Goal: Task Accomplishment & Management: Complete application form

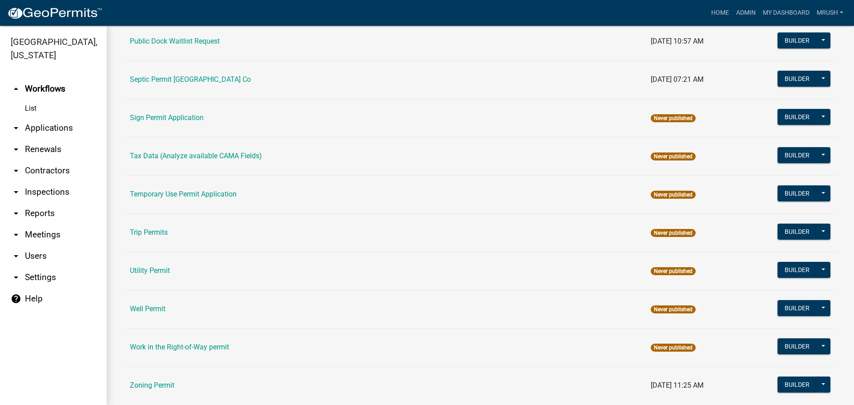
scroll to position [424, 0]
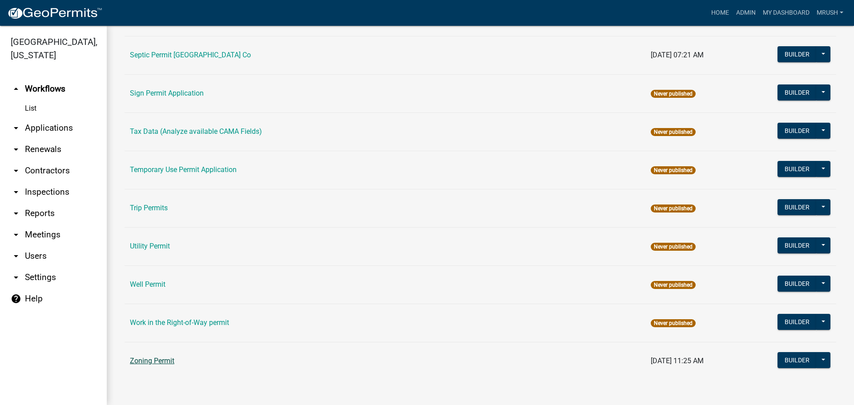
click at [164, 363] on link "Zoning Permit" at bounding box center [152, 361] width 44 height 8
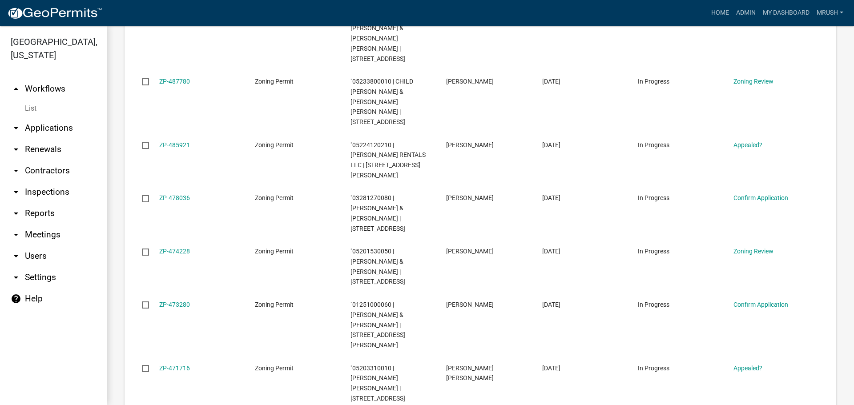
scroll to position [648, 0]
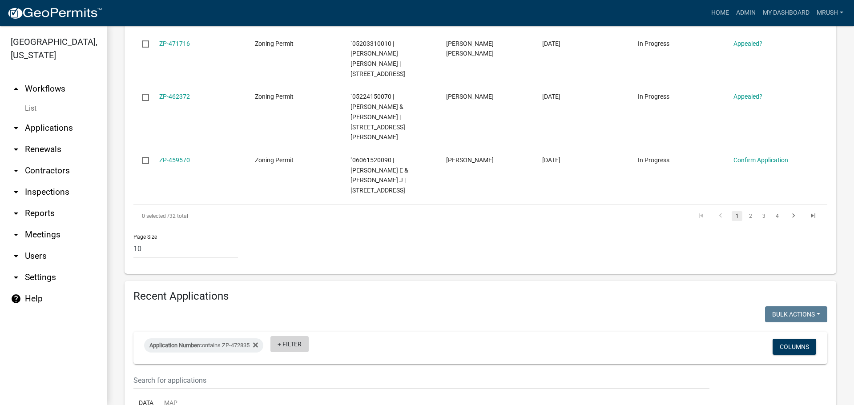
click at [295, 336] on link "+ Filter" at bounding box center [290, 344] width 38 height 16
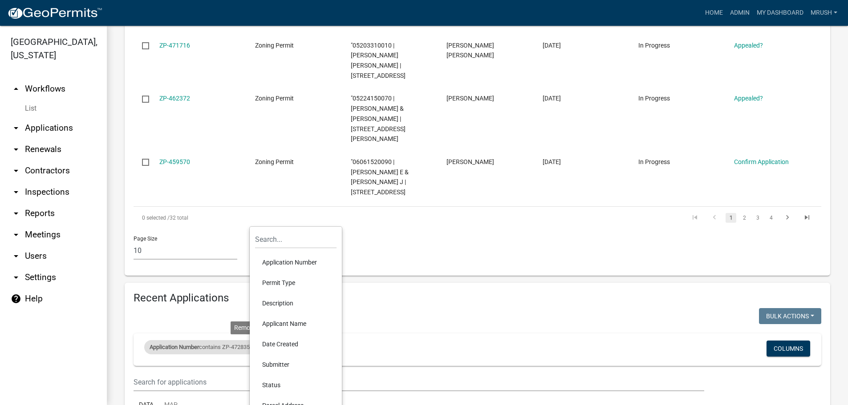
click at [258, 344] on icon at bounding box center [255, 346] width 5 height 5
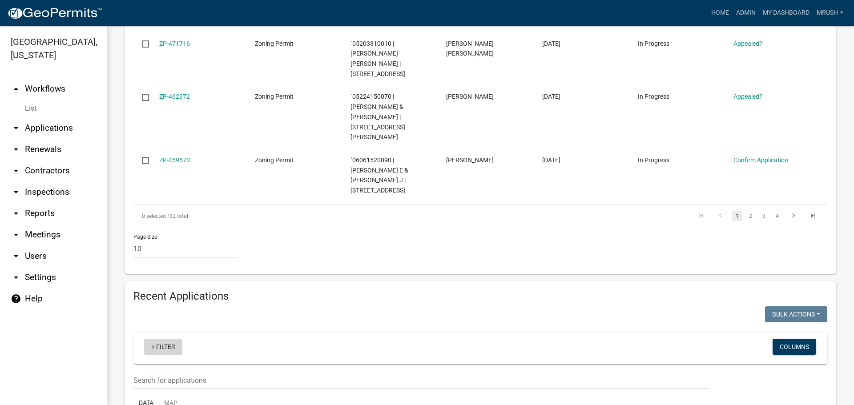
click at [167, 339] on link "+ Filter" at bounding box center [163, 347] width 38 height 16
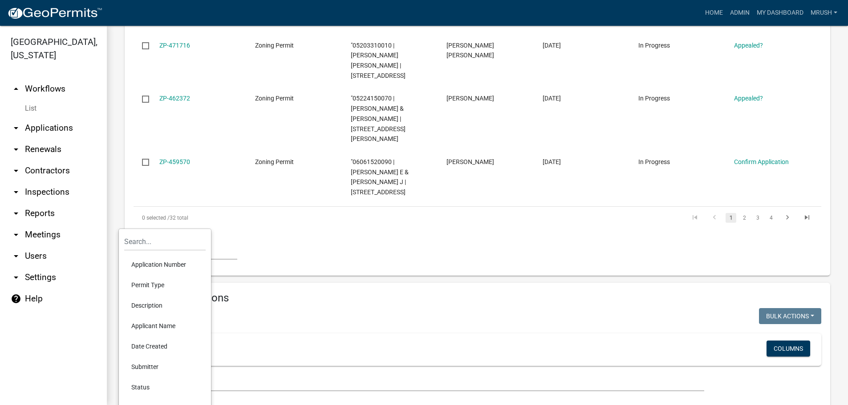
click at [166, 264] on li "Application Number" at bounding box center [164, 265] width 81 height 20
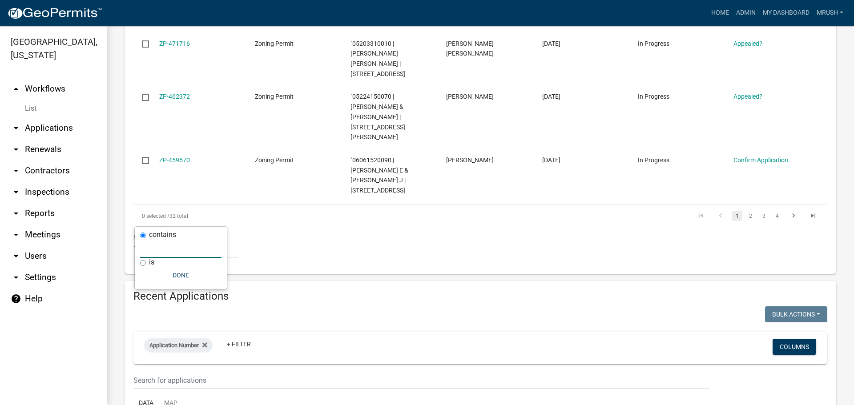
click at [162, 248] on input "text" at bounding box center [180, 249] width 81 height 18
type input "ZP-458751"
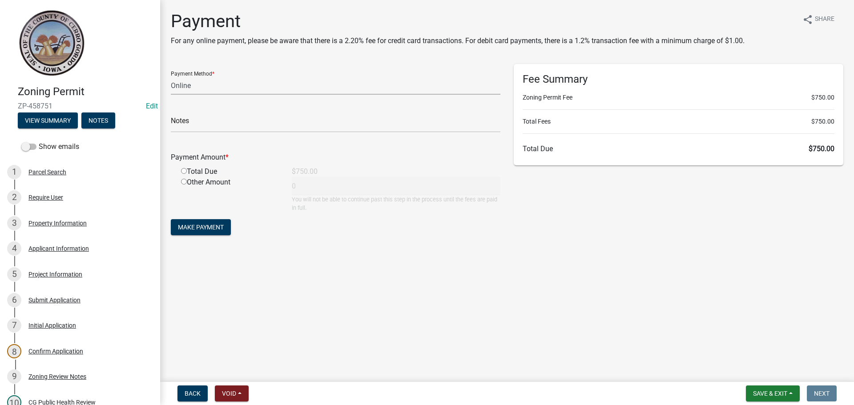
click at [184, 88] on select "Credit Card POS Check Cash Online" at bounding box center [336, 86] width 330 height 18
select select "1: 0"
click at [171, 77] on select "Credit Card POS Check Cash Online" at bounding box center [336, 86] width 330 height 18
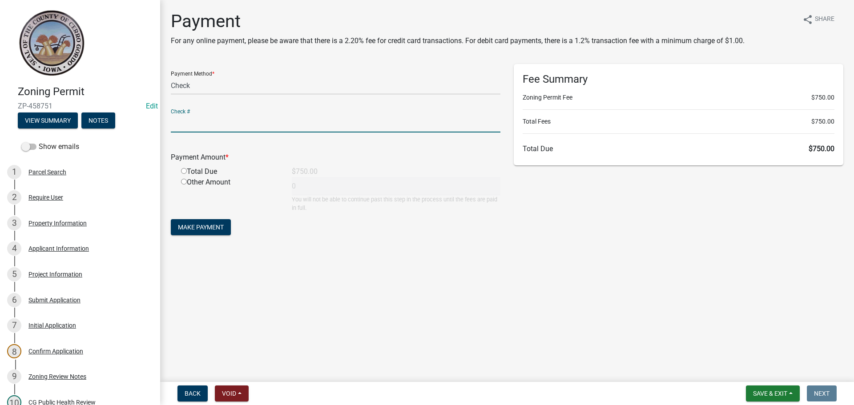
click at [186, 126] on input "text" at bounding box center [336, 123] width 330 height 18
type input "6627"
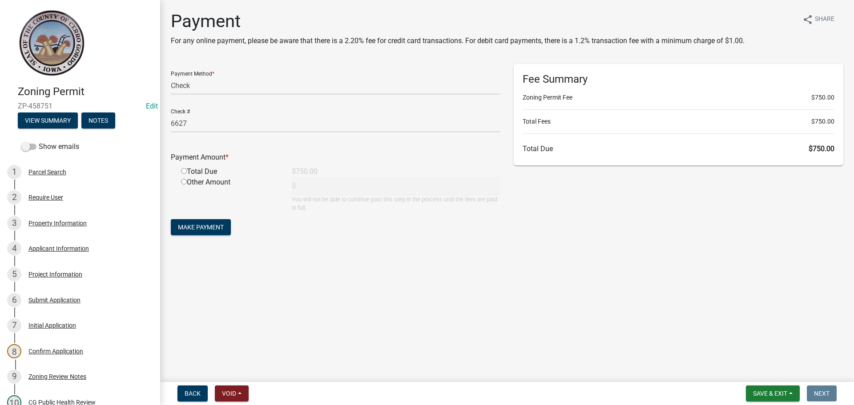
click at [184, 170] on input "radio" at bounding box center [184, 171] width 6 height 6
radio input "true"
type input "750"
drag, startPoint x: 208, startPoint y: 226, endPoint x: 204, endPoint y: 204, distance: 22.1
click at [207, 221] on button "Make Payment" at bounding box center [201, 227] width 60 height 16
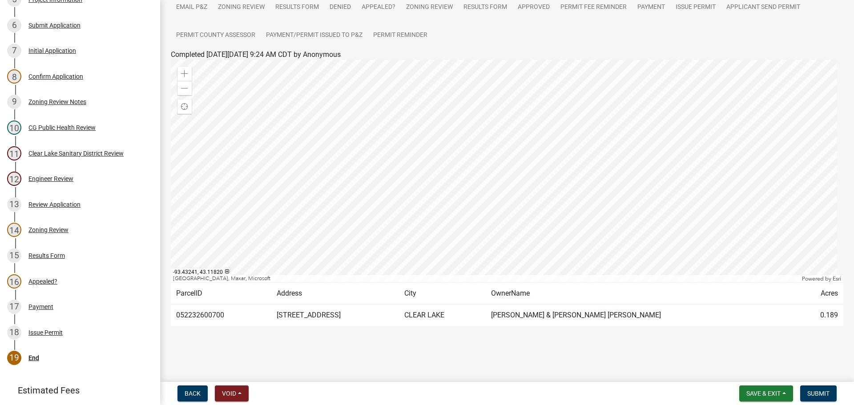
scroll to position [285, 0]
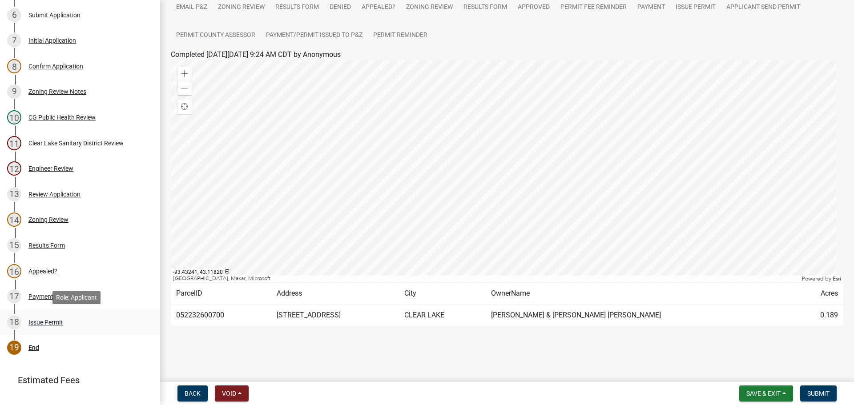
click at [53, 322] on div "Issue Permit" at bounding box center [45, 322] width 34 height 6
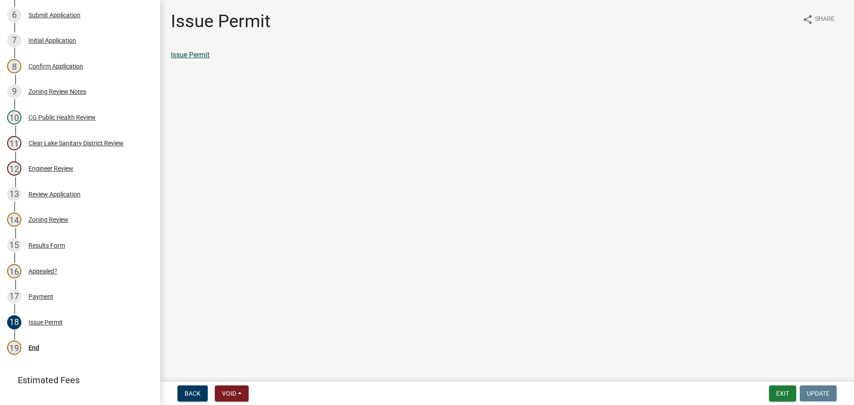
click at [198, 53] on link "Issue Permit" at bounding box center [190, 55] width 39 height 8
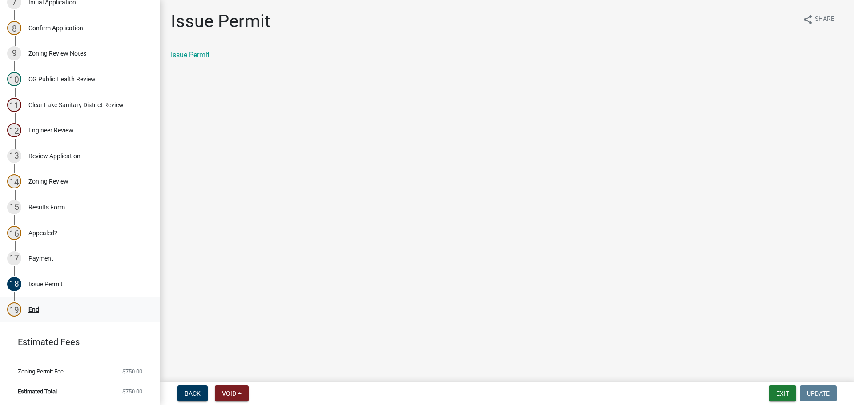
click at [33, 310] on div "End" at bounding box center [33, 310] width 11 height 6
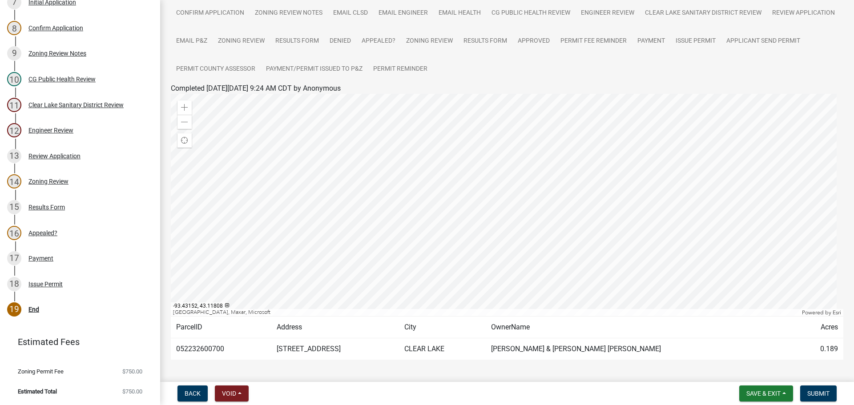
scroll to position [123, 0]
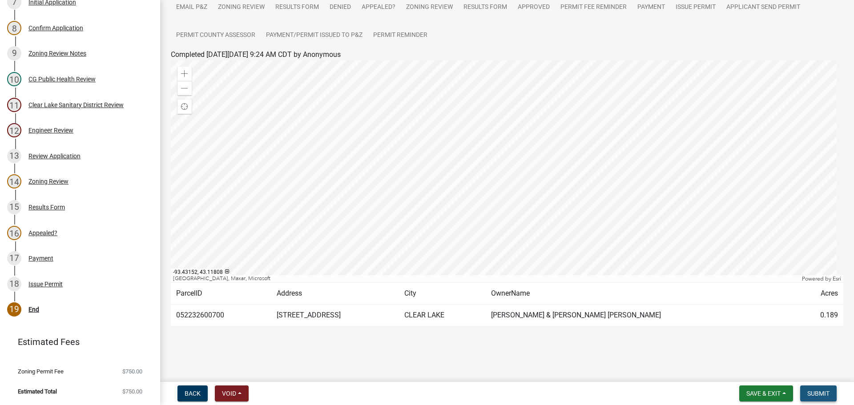
click at [820, 393] on span "Submit" at bounding box center [819, 393] width 22 height 7
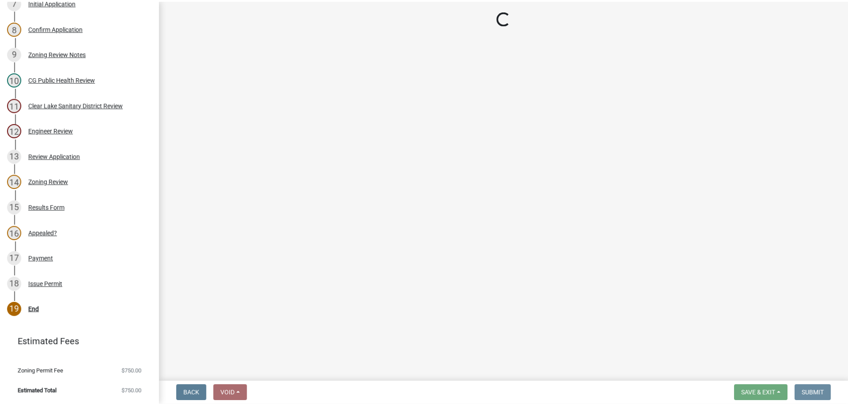
scroll to position [0, 0]
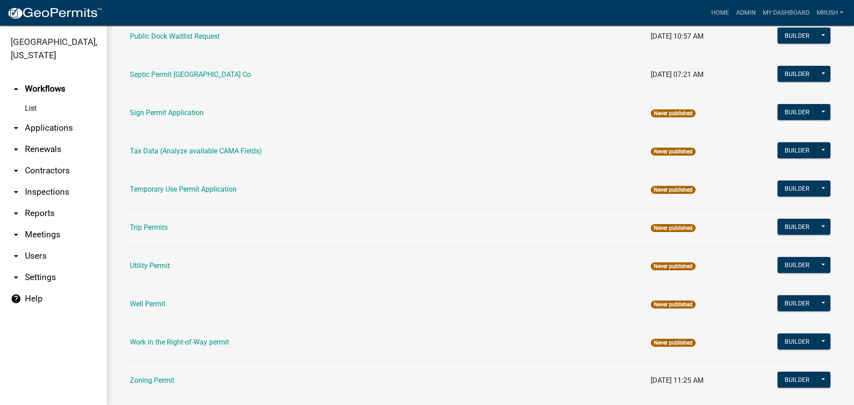
scroll to position [424, 0]
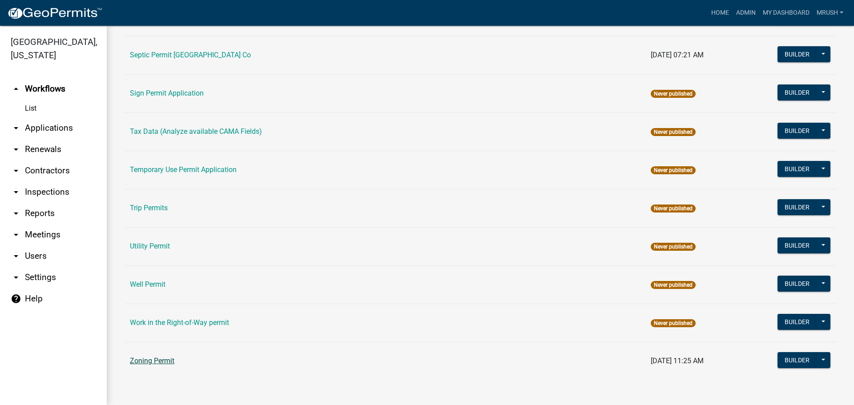
click at [160, 362] on link "Zoning Permit" at bounding box center [152, 361] width 44 height 8
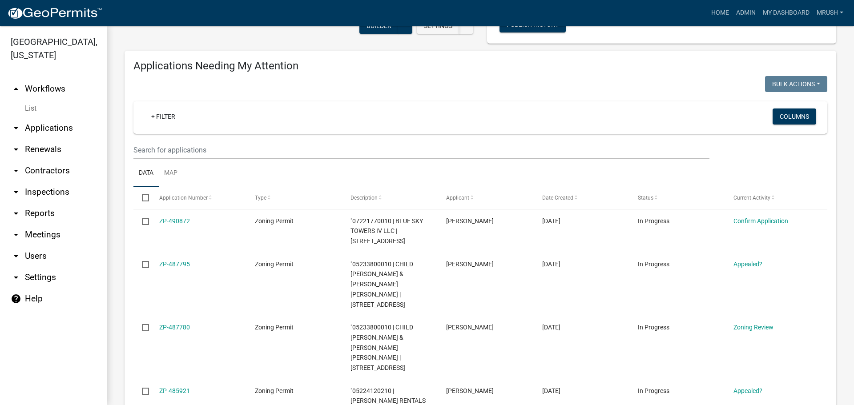
scroll to position [101, 0]
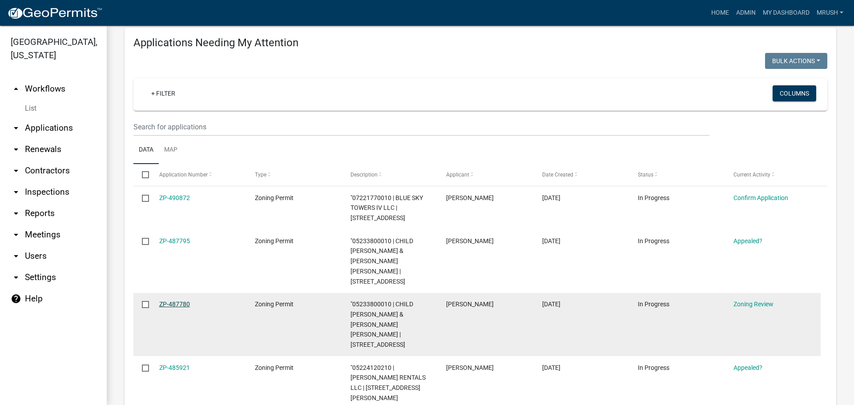
click at [182, 301] on link "ZP-487780" at bounding box center [174, 304] width 31 height 7
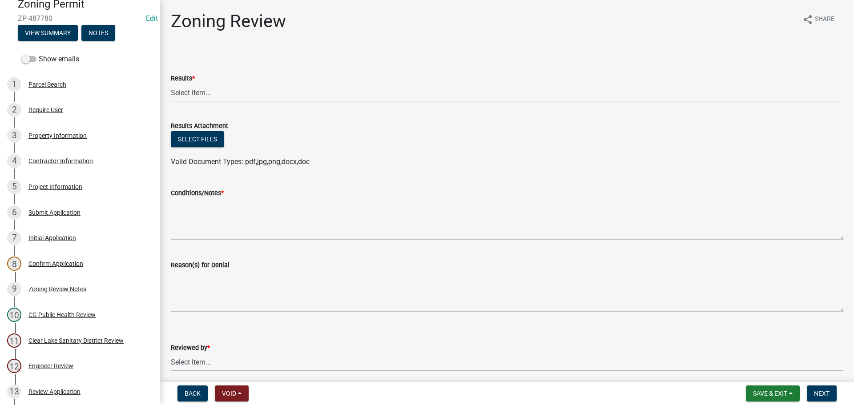
scroll to position [106, 0]
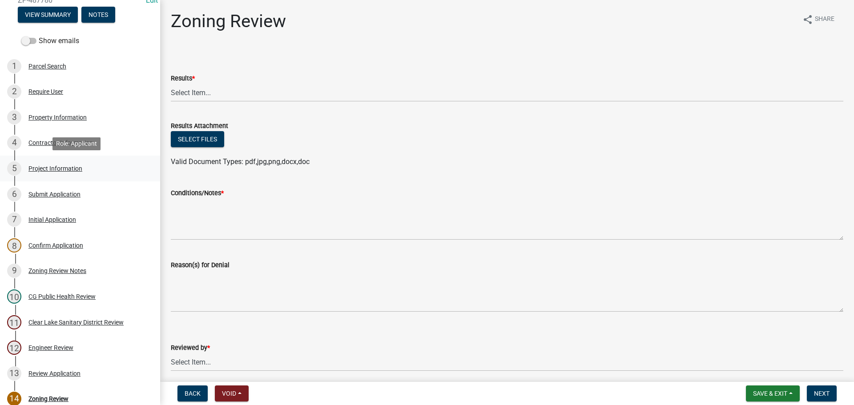
click at [39, 168] on div "Project Information" at bounding box center [55, 169] width 54 height 6
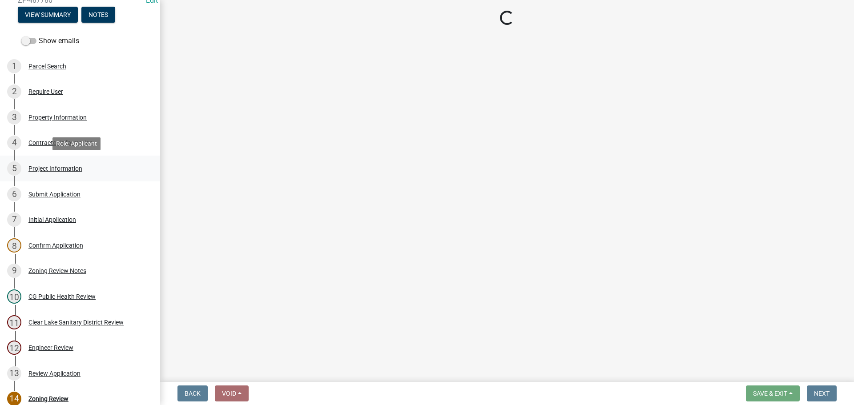
select select "493fe9da-da51-4aca-94c5-37301ba4285f"
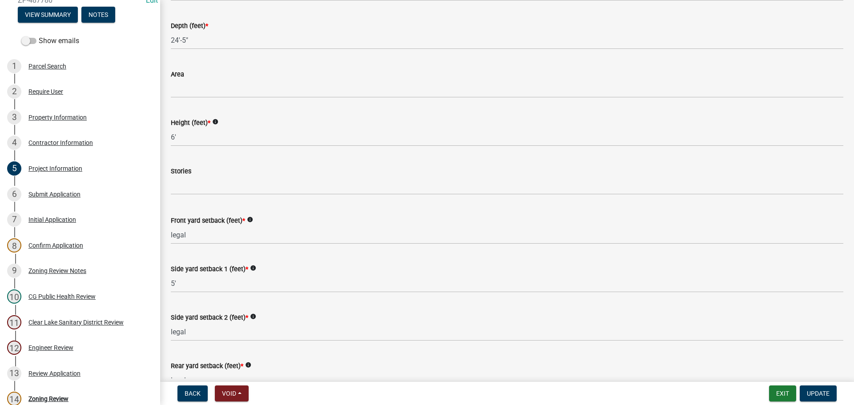
scroll to position [724, 0]
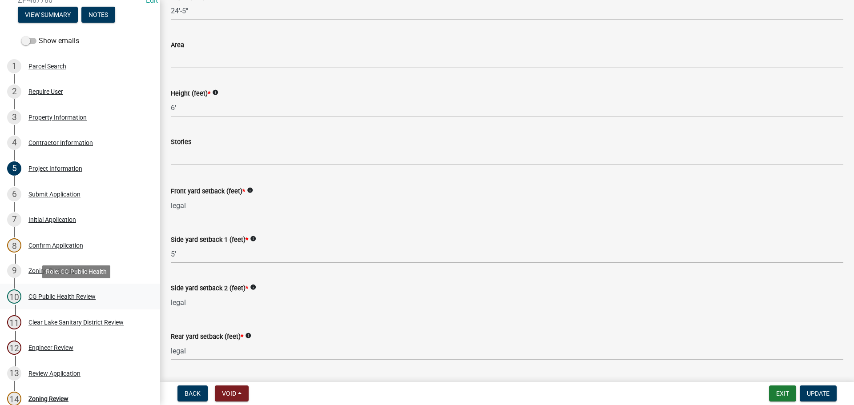
click at [81, 295] on div "CG Public Health Review" at bounding box center [61, 297] width 67 height 6
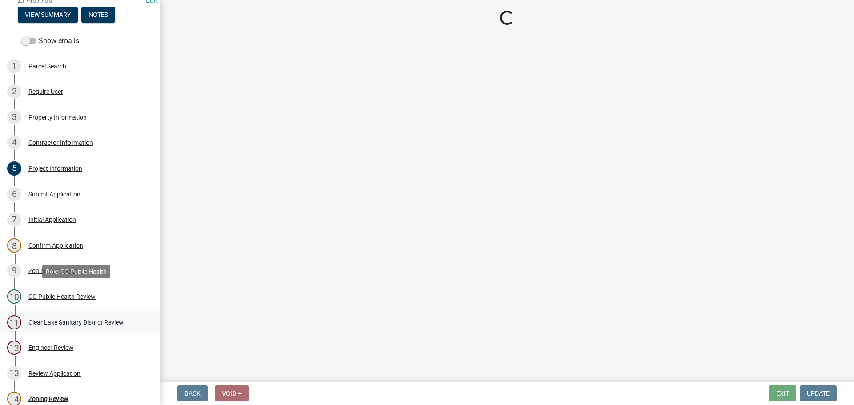
select select "037176cc-34bf-4da4-b28d-ae68c61bb9b8"
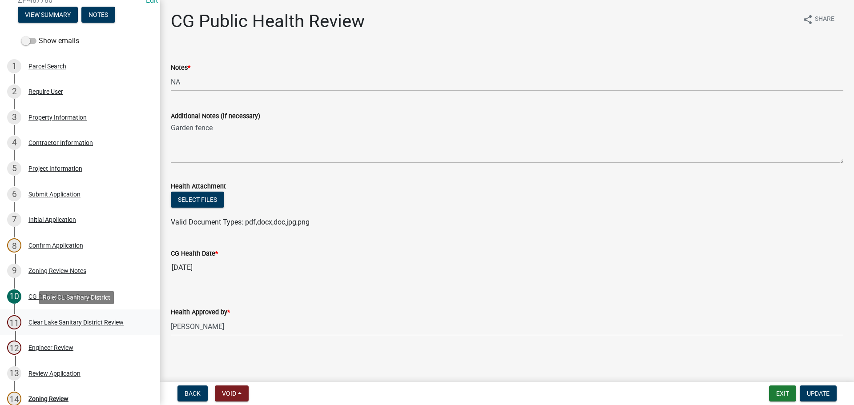
click at [72, 321] on div "Clear Lake Sanitary District Review" at bounding box center [75, 322] width 95 height 6
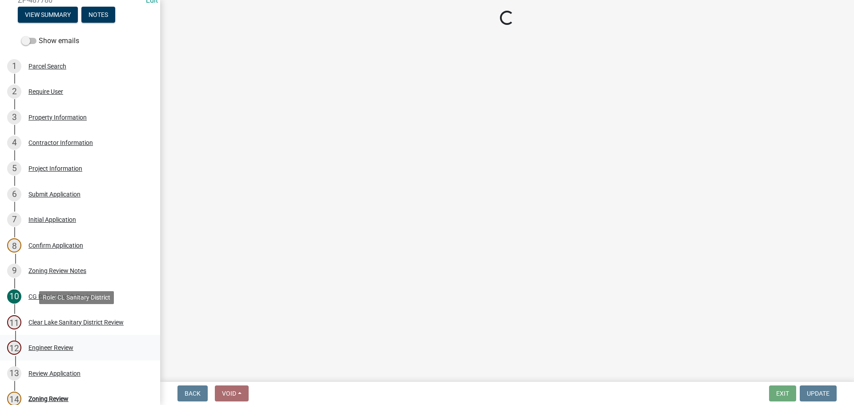
select select "dad87867-eb21-4dcc-b0aa-47f6a00bed0a"
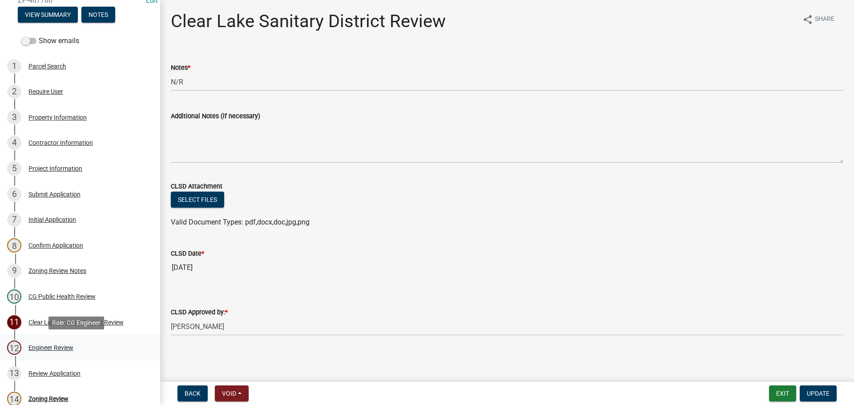
click at [59, 348] on div "Engineer Review" at bounding box center [50, 348] width 45 height 6
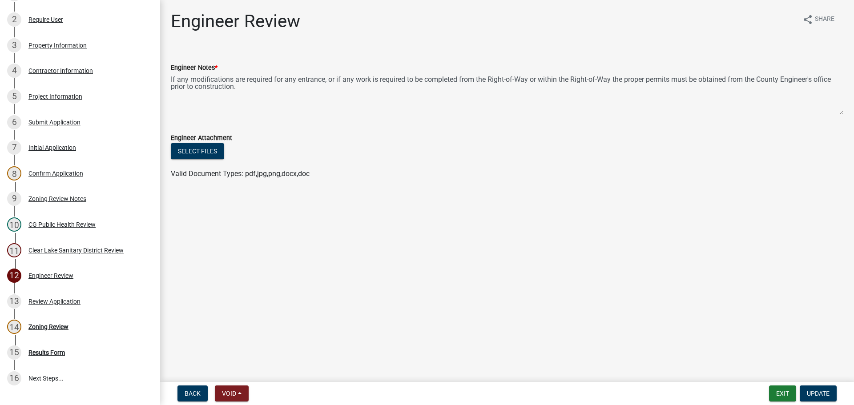
scroll to position [179, 0]
click at [65, 274] on div "Engineer Review" at bounding box center [50, 275] width 45 height 6
click at [49, 300] on div "Review Application" at bounding box center [54, 301] width 52 height 6
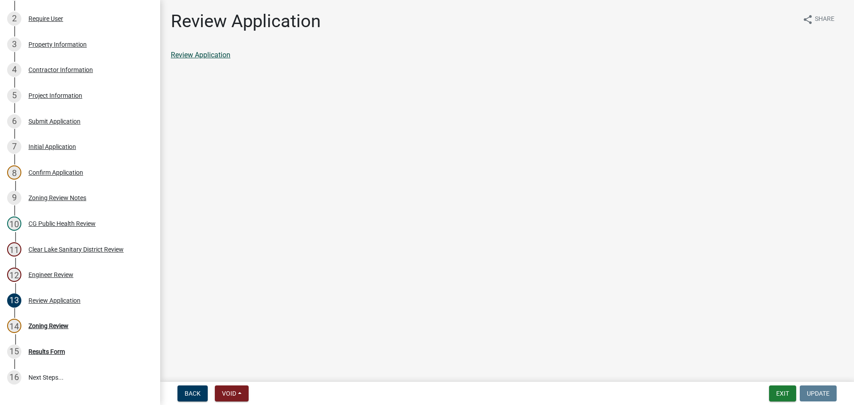
click at [214, 54] on link "Review Application" at bounding box center [201, 55] width 60 height 8
click at [51, 327] on div "Zoning Review" at bounding box center [48, 326] width 40 height 6
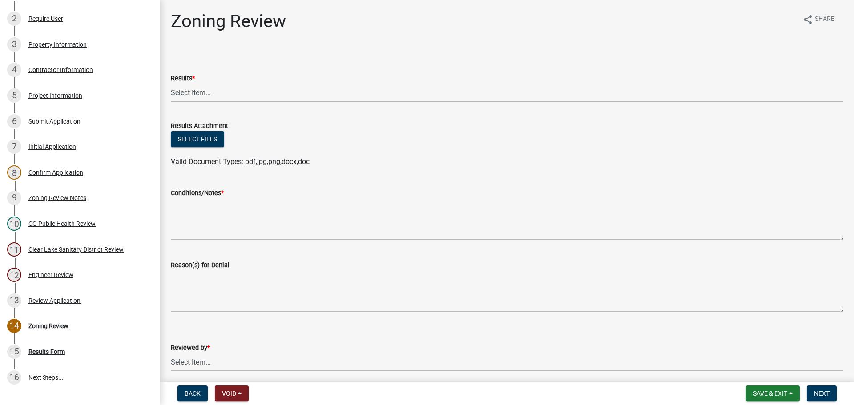
click at [206, 91] on select "Select Item... Approved Denied Agricultural Exemption Need further information …" at bounding box center [507, 93] width 673 height 18
click at [171, 84] on select "Select Item... Approved Denied Agricultural Exemption Need further information …" at bounding box center [507, 93] width 673 height 18
select select "fc80a94f-45c9-4365-ab2a-89f73cc1349d"
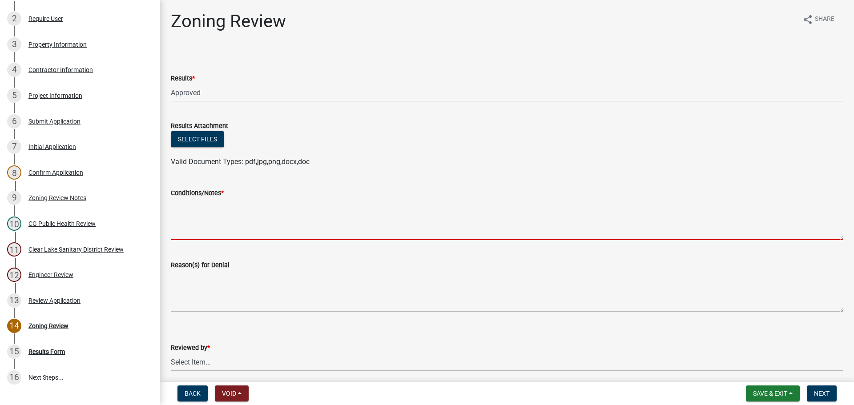
click at [193, 219] on textarea "Conditions/Notes *" at bounding box center [507, 219] width 673 height 42
paste textarea "All requirements of the R-3 Single Family Residential District and general requ…"
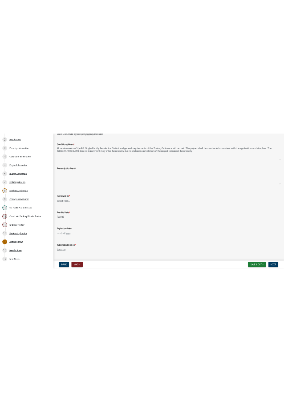
scroll to position [162, 0]
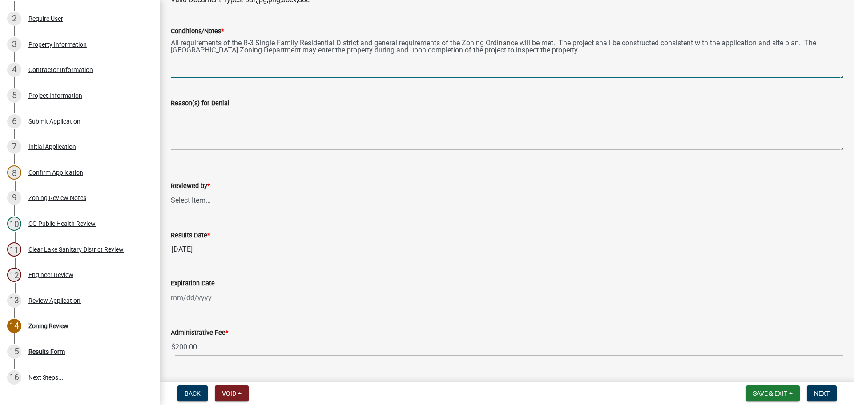
type textarea "All requirements of the R-3 Single Family Residential District and general requ…"
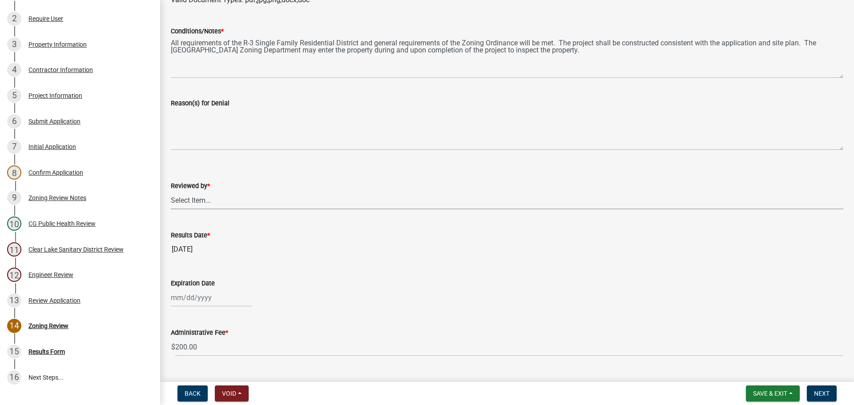
click at [188, 200] on select "Select Item... Michelle Rush" at bounding box center [507, 200] width 673 height 18
click at [171, 191] on select "Select Item... Michelle Rush" at bounding box center [507, 200] width 673 height 18
select select "69fed02d-fe84-448a-ba5b-be224adec29d"
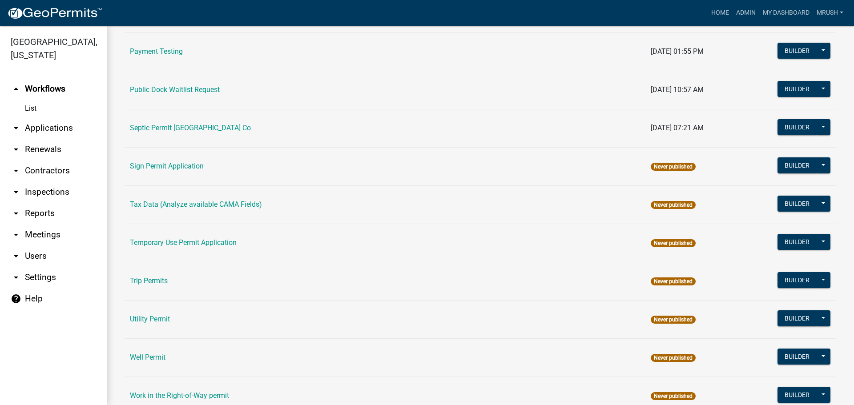
scroll to position [424, 0]
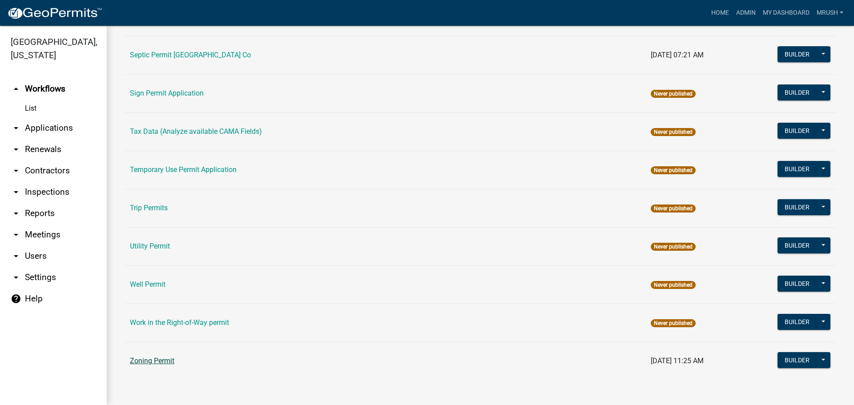
click at [148, 364] on link "Zoning Permit" at bounding box center [152, 361] width 44 height 8
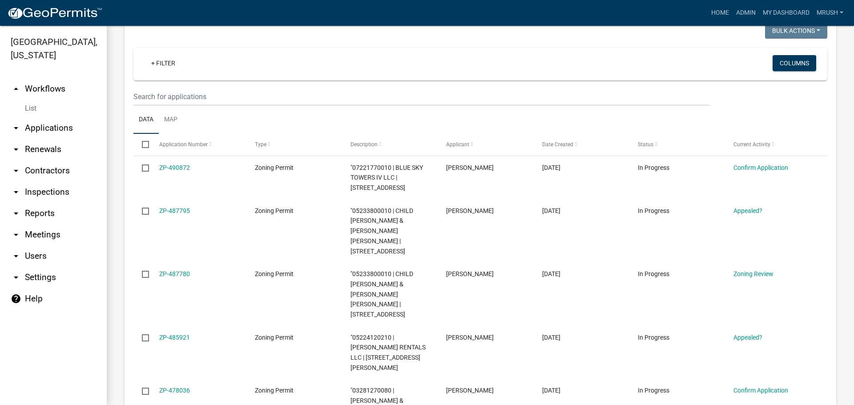
scroll to position [187, 0]
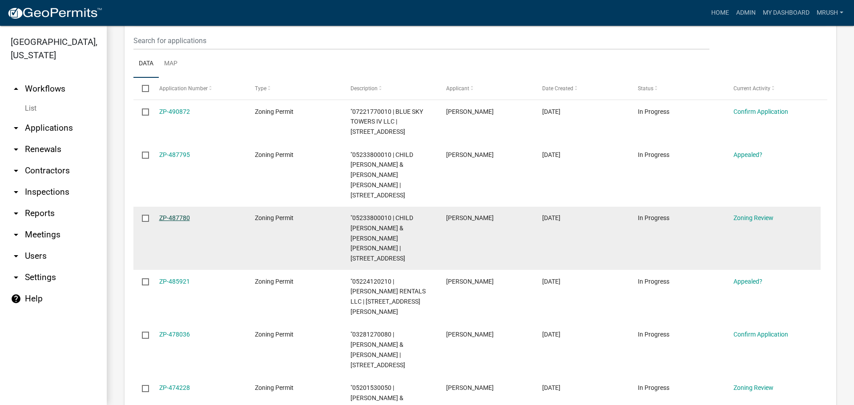
click at [181, 214] on link "ZP-487780" at bounding box center [174, 217] width 31 height 7
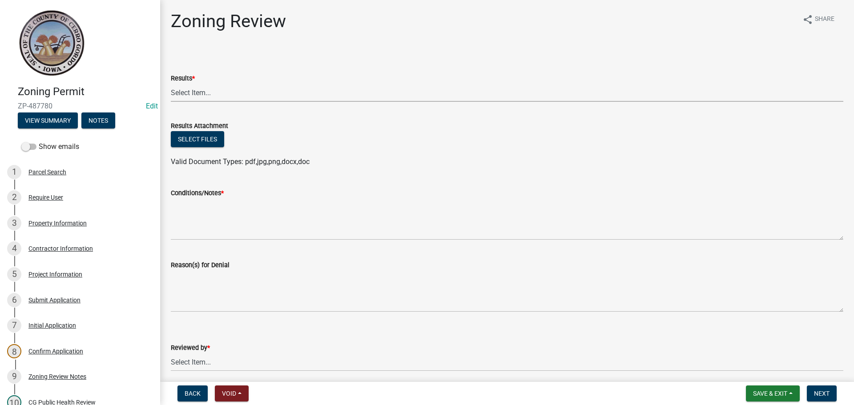
click at [201, 92] on select "Select Item... Approved Denied Agricultural Exemption Need further information …" at bounding box center [507, 93] width 673 height 18
click at [171, 84] on select "Select Item... Approved Denied Agricultural Exemption Need further information …" at bounding box center [507, 93] width 673 height 18
select select "fc80a94f-45c9-4365-ab2a-89f73cc1349d"
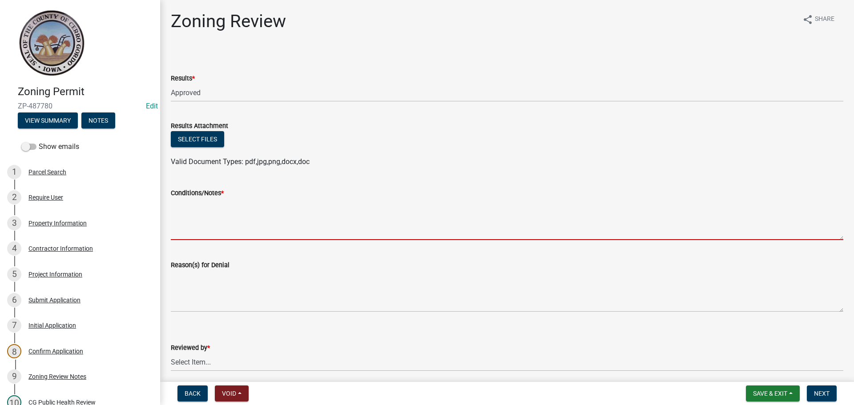
click at [181, 222] on textarea "Conditions/Notes *" at bounding box center [507, 219] width 673 height 42
paste textarea "All requirements of the R-3 Single Family Residential District and general requ…"
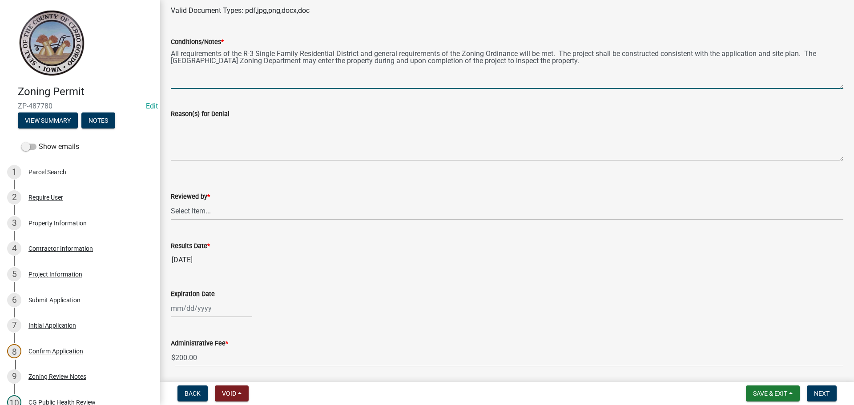
scroll to position [157, 0]
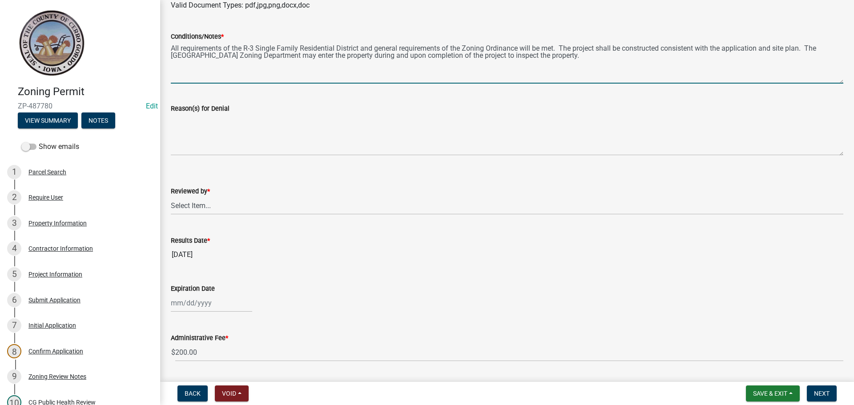
type textarea "All requirements of the R-3 Single Family Residential District and general requ…"
click at [194, 204] on select "Select Item... Michelle Rush" at bounding box center [507, 206] width 673 height 18
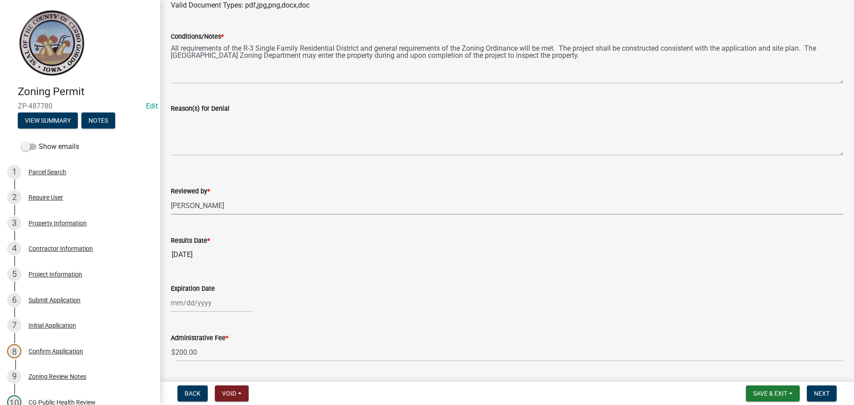
click at [171, 197] on select "Select Item... Michelle Rush" at bounding box center [507, 206] width 673 height 18
select select "69fed02d-fe84-448a-ba5b-be224adec29d"
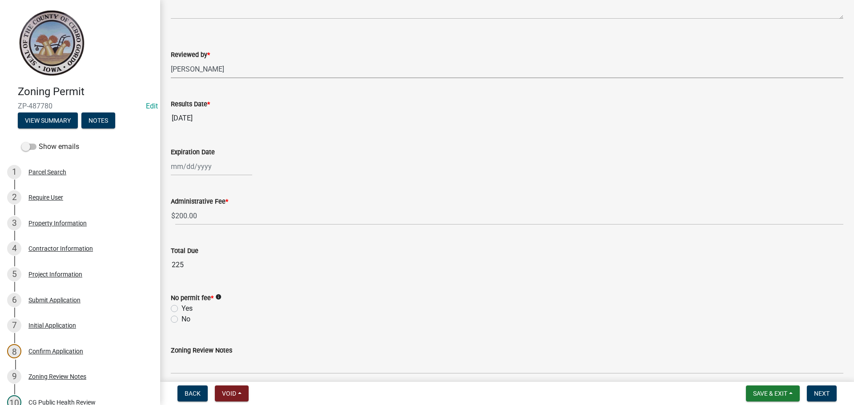
scroll to position [299, 0]
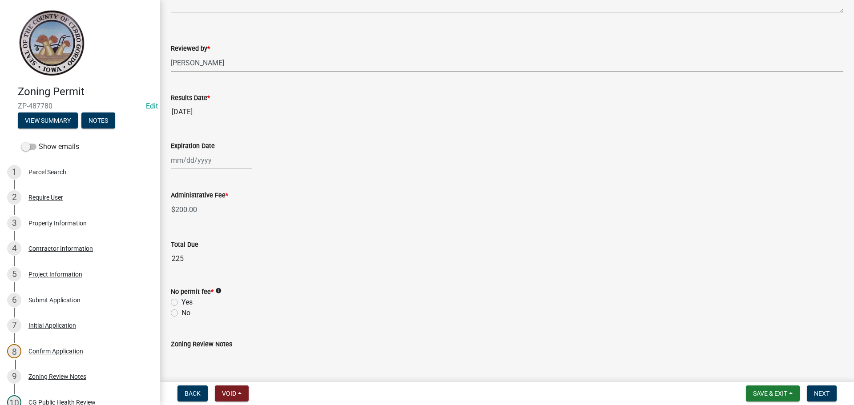
click at [177, 164] on div at bounding box center [211, 160] width 81 height 18
select select "10"
drag, startPoint x: 266, startPoint y: 140, endPoint x: 260, endPoint y: 140, distance: 6.2
click at [266, 140] on div "Expiration Date Jun Jul Aug Sep Oct Nov Dec 2025 2026 Mo Tu We Th Fr Sa Su 29 3…" at bounding box center [507, 148] width 673 height 41
click at [182, 162] on div at bounding box center [211, 160] width 81 height 18
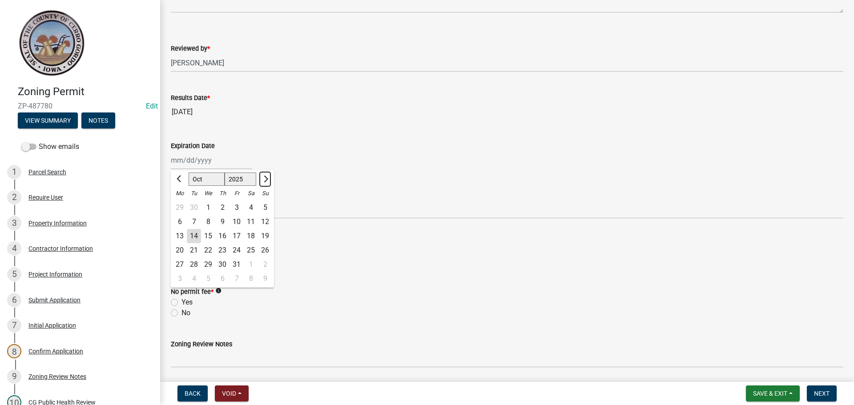
click at [263, 178] on span "Next month" at bounding box center [265, 179] width 7 height 7
select select "11"
click at [235, 233] on div "14" at bounding box center [237, 236] width 14 height 14
type input "11/14/2025"
click at [220, 288] on icon "info" at bounding box center [218, 291] width 6 height 6
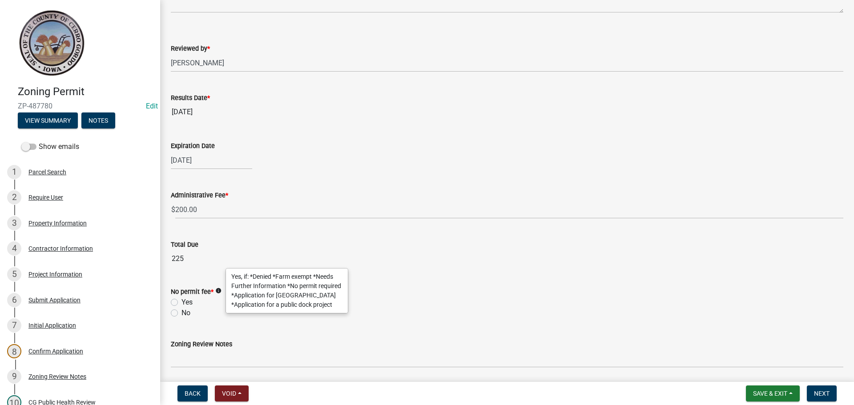
click at [182, 313] on label "No" at bounding box center [186, 313] width 9 height 11
click at [182, 313] on input "No" at bounding box center [185, 311] width 6 height 6
radio input "true"
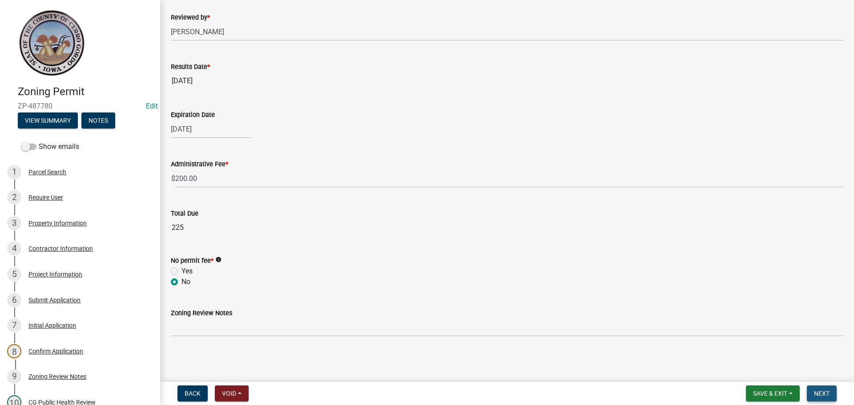
click at [819, 393] on span "Next" at bounding box center [822, 393] width 16 height 7
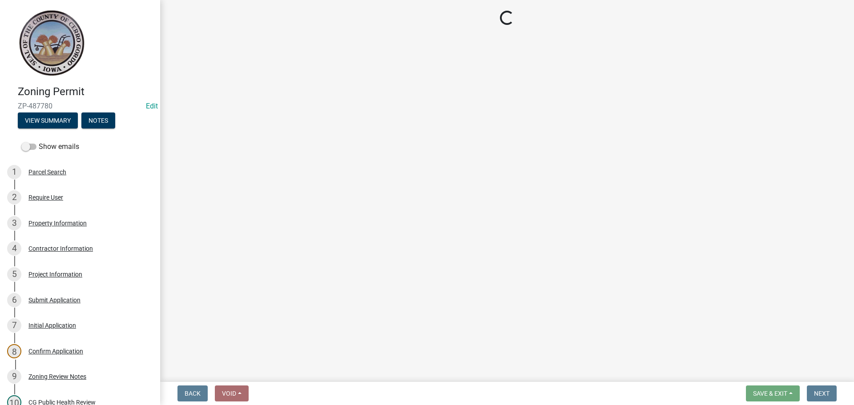
select select "3: 3"
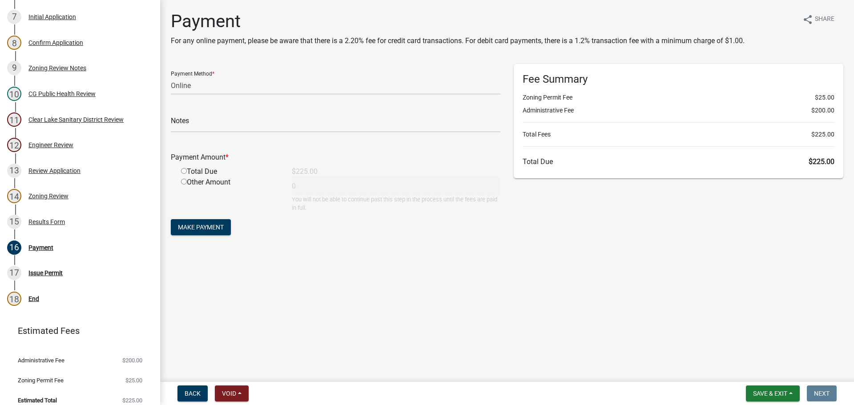
scroll to position [318, 0]
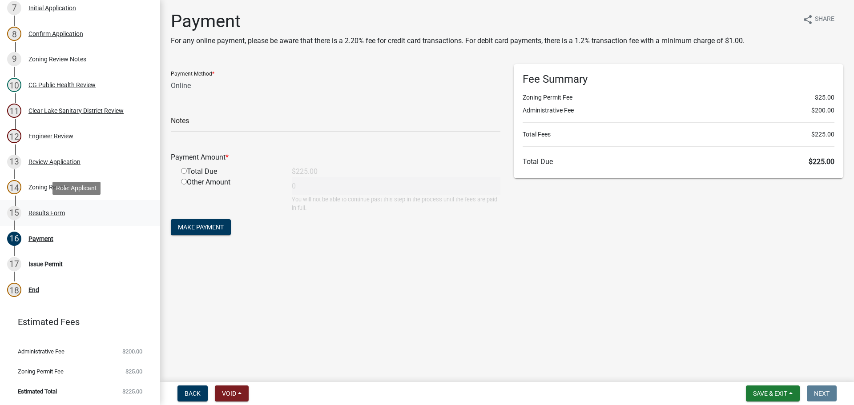
click at [48, 213] on div "Results Form" at bounding box center [46, 213] width 36 height 6
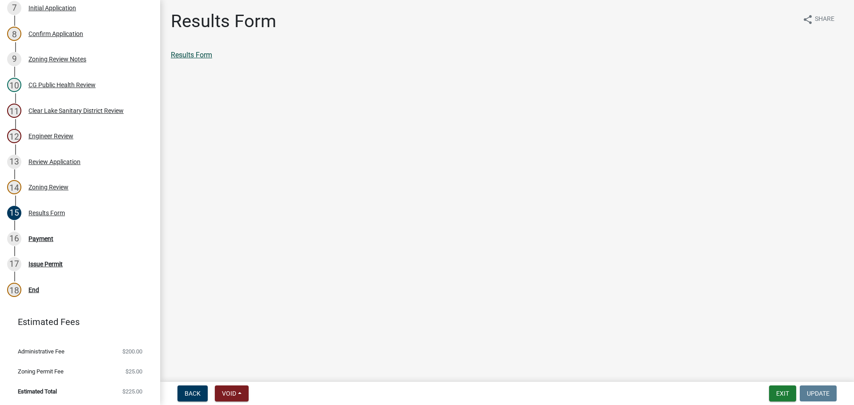
click at [205, 53] on link "Results Form" at bounding box center [191, 55] width 41 height 8
click at [33, 236] on div "Payment" at bounding box center [40, 239] width 25 height 6
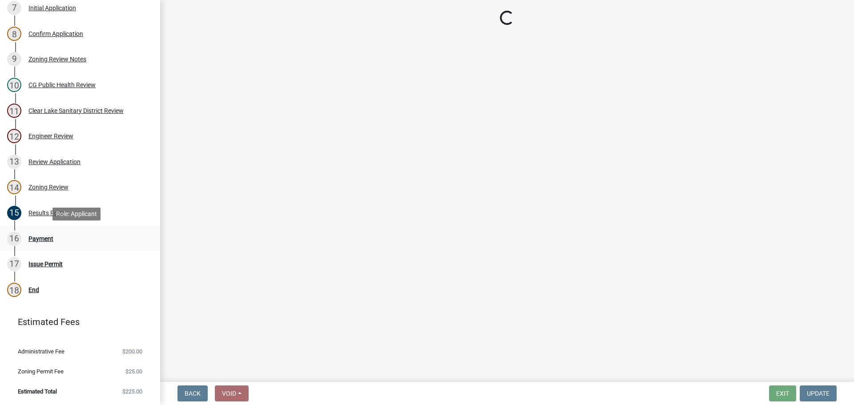
select select "3: 3"
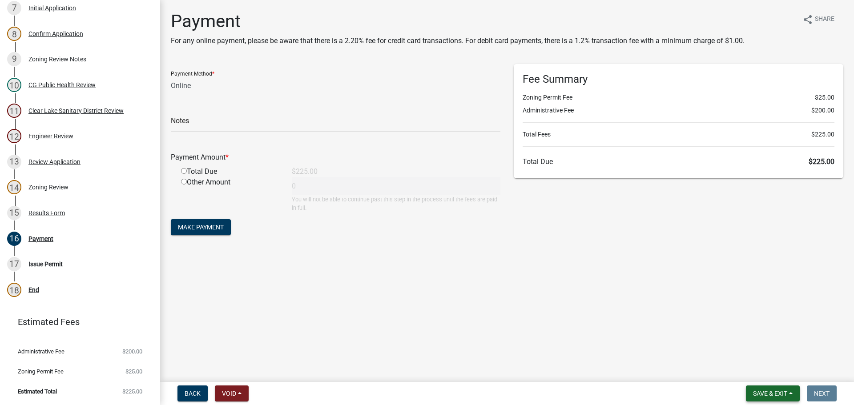
click at [761, 392] on span "Save & Exit" at bounding box center [770, 393] width 34 height 7
click at [760, 369] on button "Save & Exit" at bounding box center [764, 370] width 71 height 21
